Goal: Information Seeking & Learning: Learn about a topic

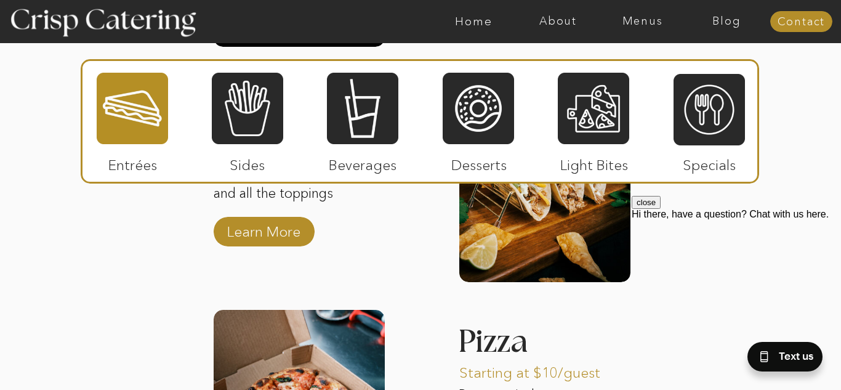
scroll to position [1904, 0]
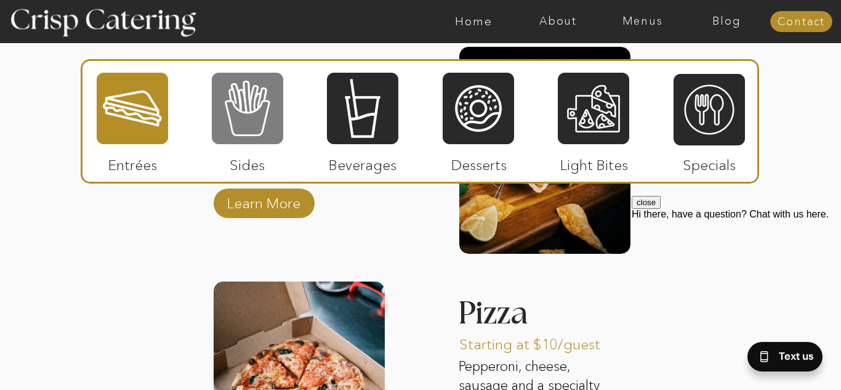
click at [249, 111] on div at bounding box center [247, 108] width 71 height 74
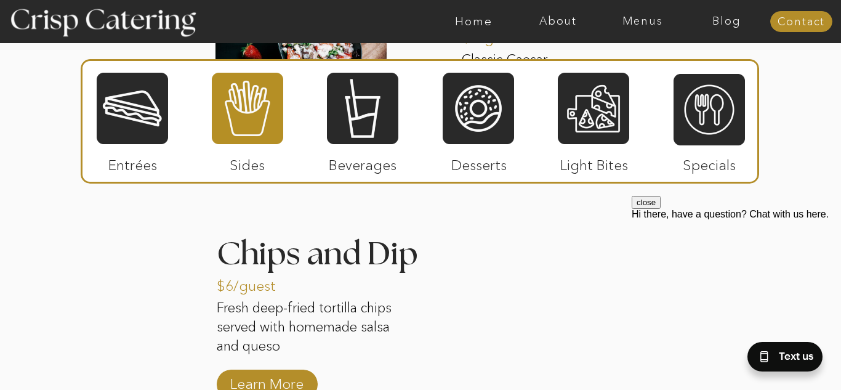
scroll to position [1970, 0]
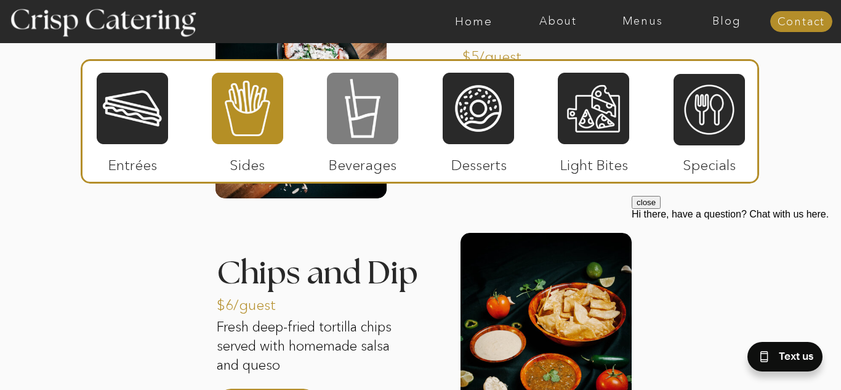
click at [357, 92] on div at bounding box center [362, 108] width 71 height 74
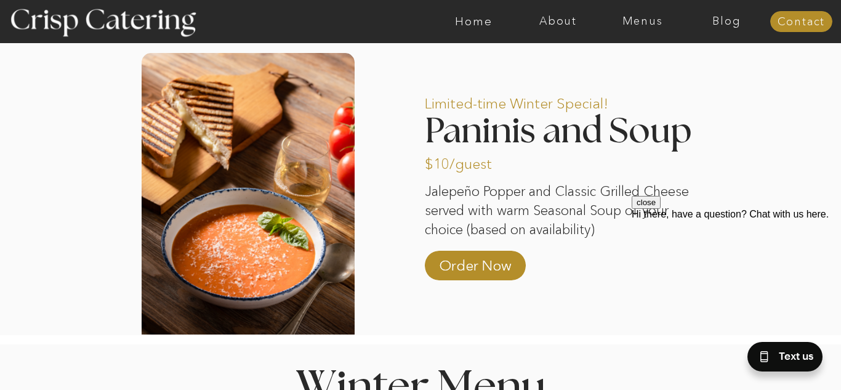
scroll to position [1039, 0]
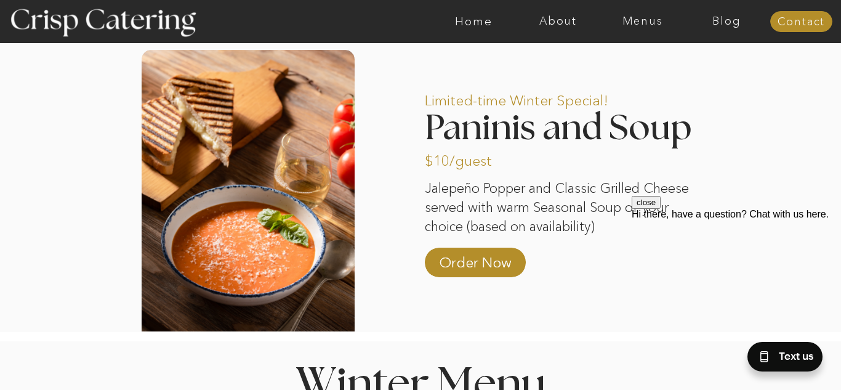
click at [254, 169] on div at bounding box center [248, 190] width 213 height 281
click at [445, 252] on p "Order Now" at bounding box center [475, 259] width 82 height 36
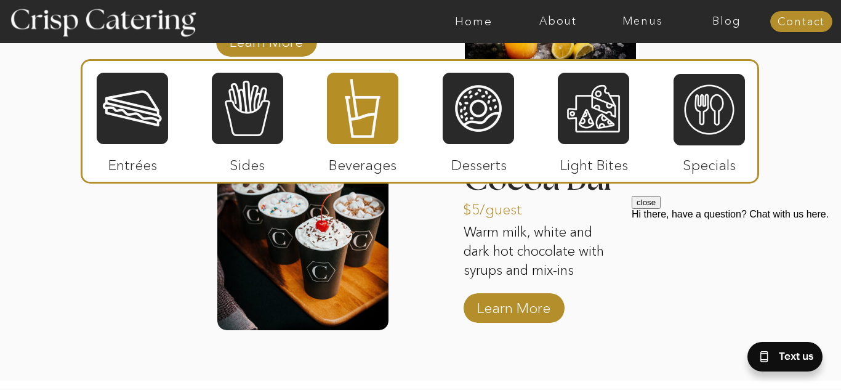
scroll to position [2073, 0]
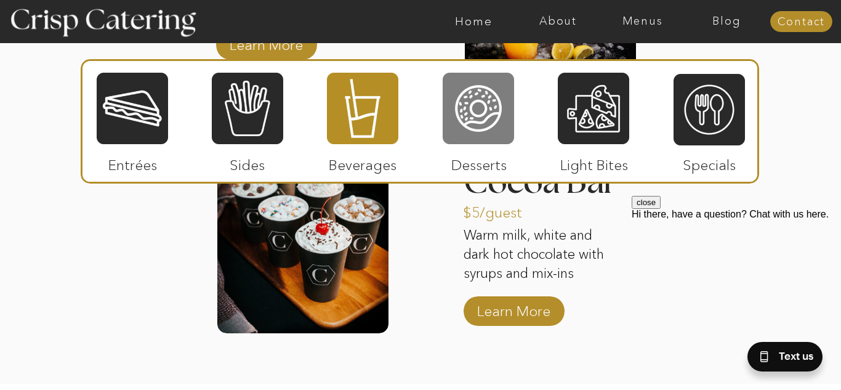
click at [491, 84] on div at bounding box center [478, 108] width 71 height 74
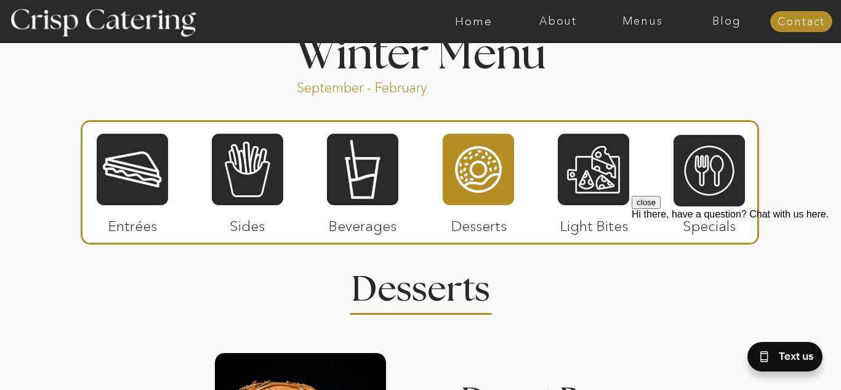
scroll to position [1368, 0]
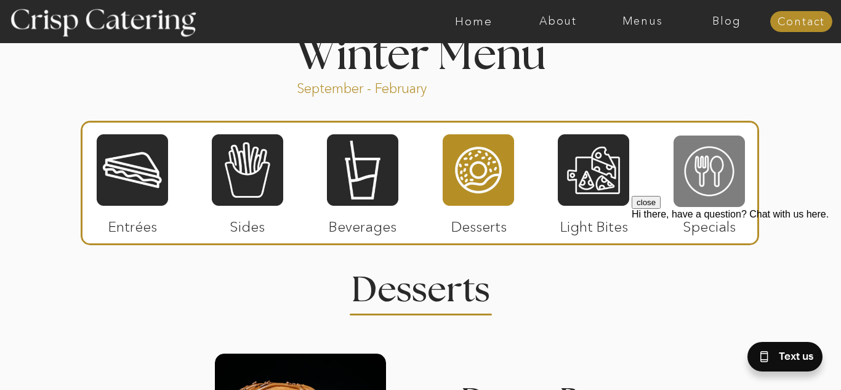
click at [706, 156] on div at bounding box center [709, 171] width 71 height 74
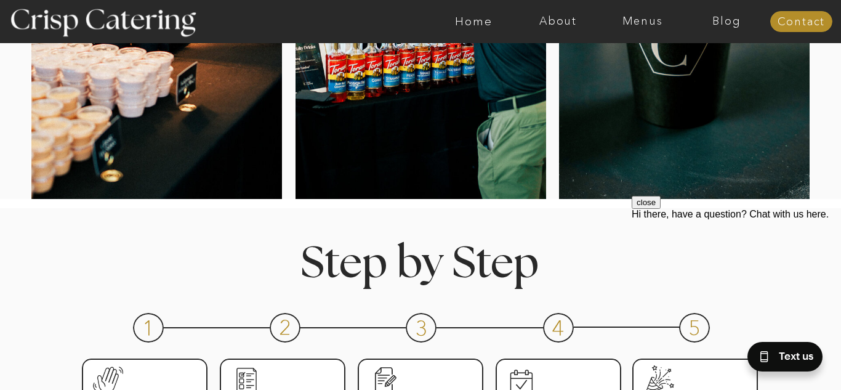
scroll to position [0, 0]
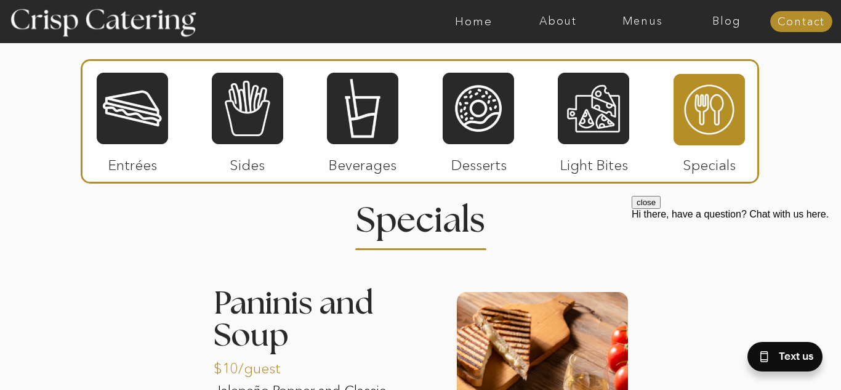
scroll to position [1435, 0]
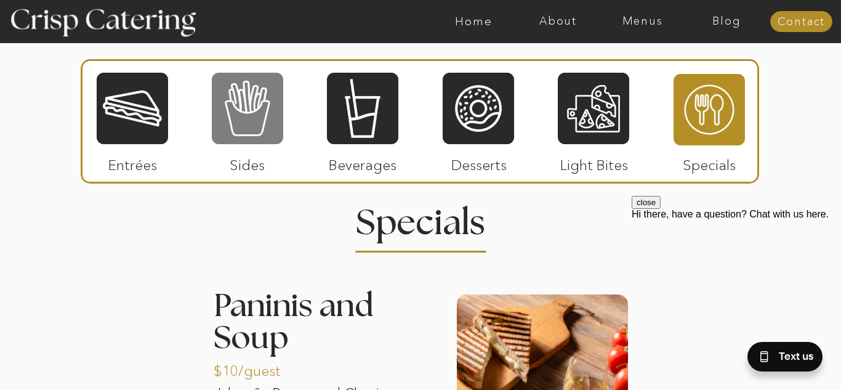
click at [263, 130] on div at bounding box center [247, 108] width 71 height 74
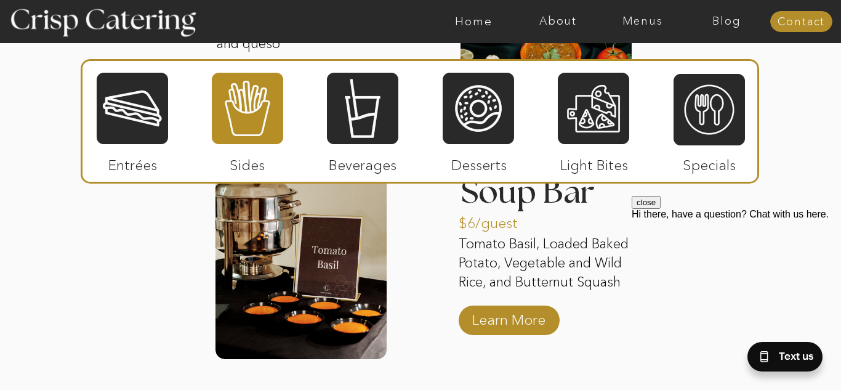
scroll to position [2289, 0]
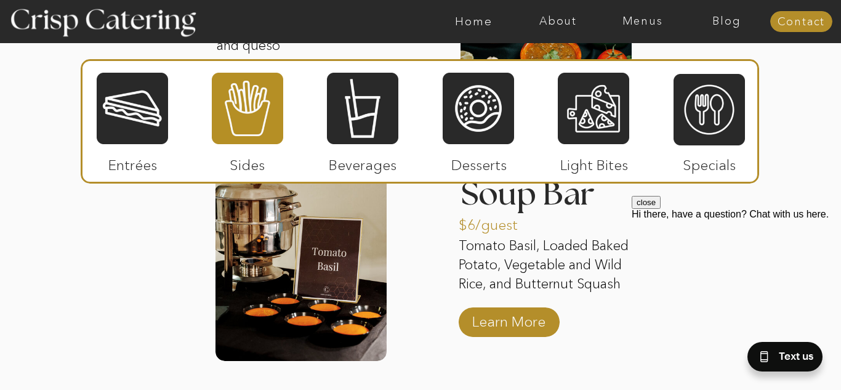
click at [523, 230] on p "$6/guest" at bounding box center [500, 222] width 82 height 36
click at [483, 313] on p "Learn More" at bounding box center [509, 318] width 82 height 36
